Goal: Navigation & Orientation: Find specific page/section

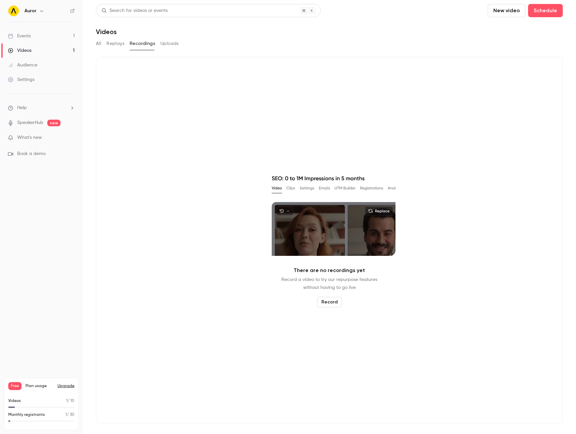
click at [19, 80] on div "Settings" at bounding box center [21, 79] width 26 height 7
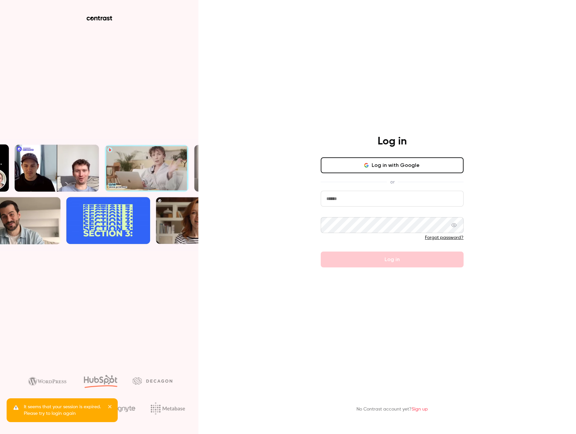
click at [378, 170] on button "Log in with Google" at bounding box center [392, 165] width 143 height 16
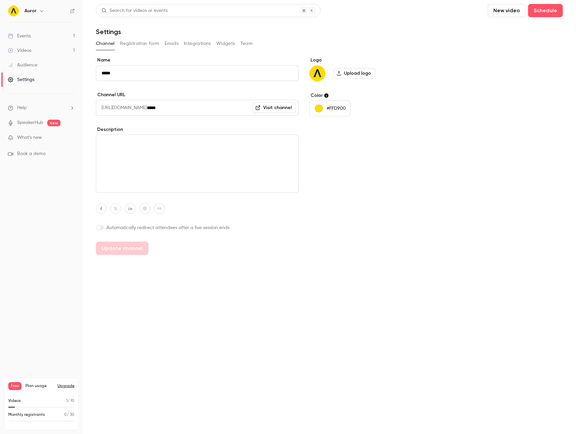
click at [244, 43] on button "Team" at bounding box center [247, 43] width 13 height 11
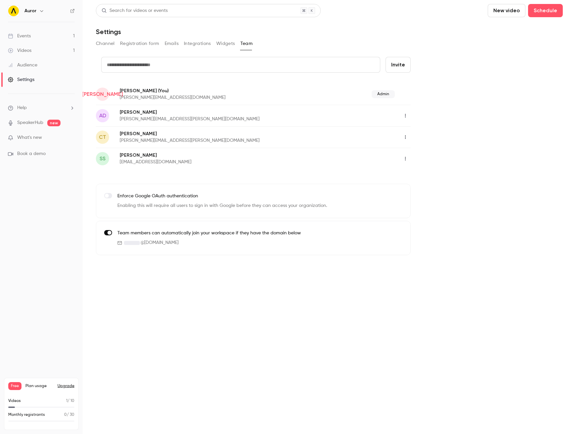
click at [25, 36] on div "Events" at bounding box center [19, 36] width 23 height 7
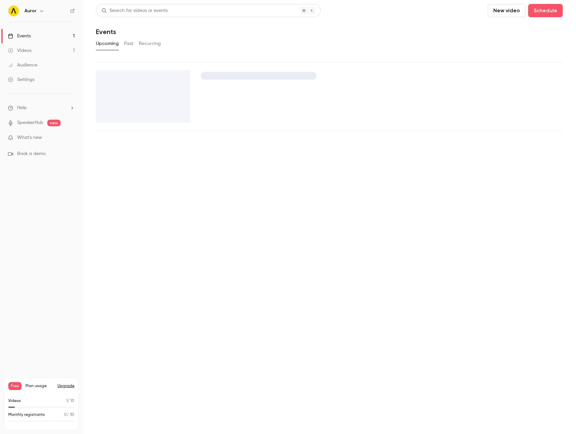
click at [27, 80] on div "Settings" at bounding box center [21, 79] width 26 height 7
